Goal: Information Seeking & Learning: Understand process/instructions

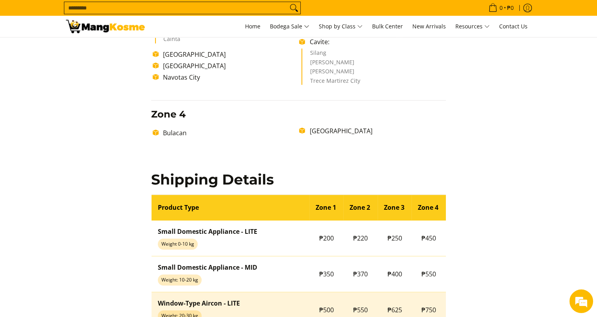
scroll to position [470, 0]
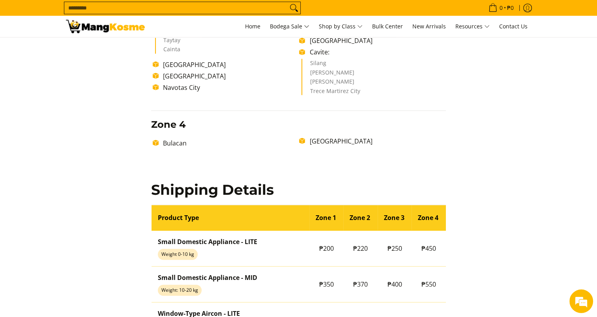
click at [533, 163] on div "Delivery Time Frame Please allow seven (7) business days lead time upon receipt…" at bounding box center [299, 75] width 482 height 881
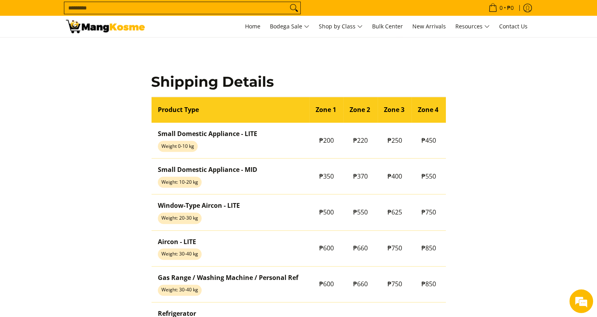
scroll to position [588, 0]
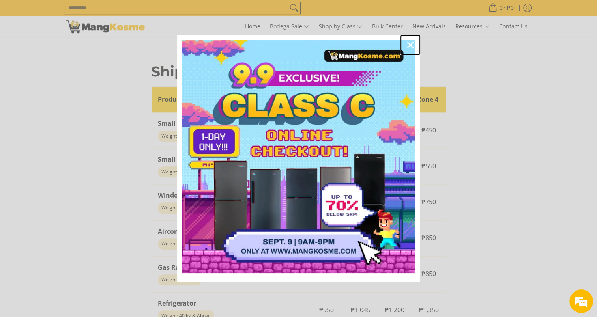
click at [414, 44] on div "Close" at bounding box center [410, 45] width 13 height 13
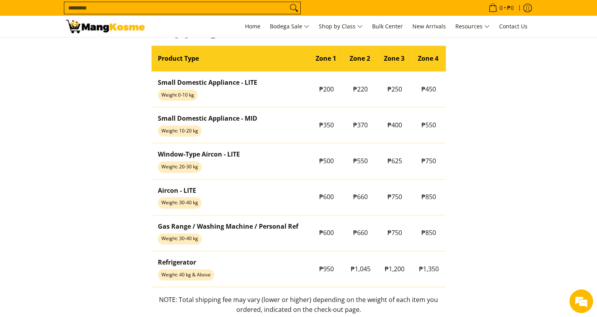
scroll to position [628, 0]
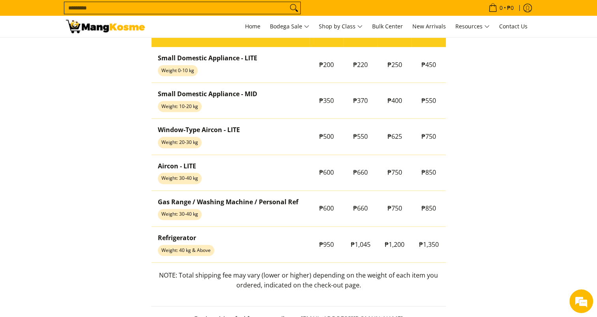
scroll to position [707, 0]
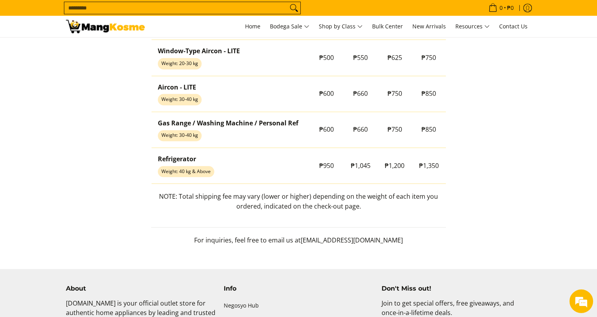
scroll to position [750, 0]
